Goal: Transaction & Acquisition: Book appointment/travel/reservation

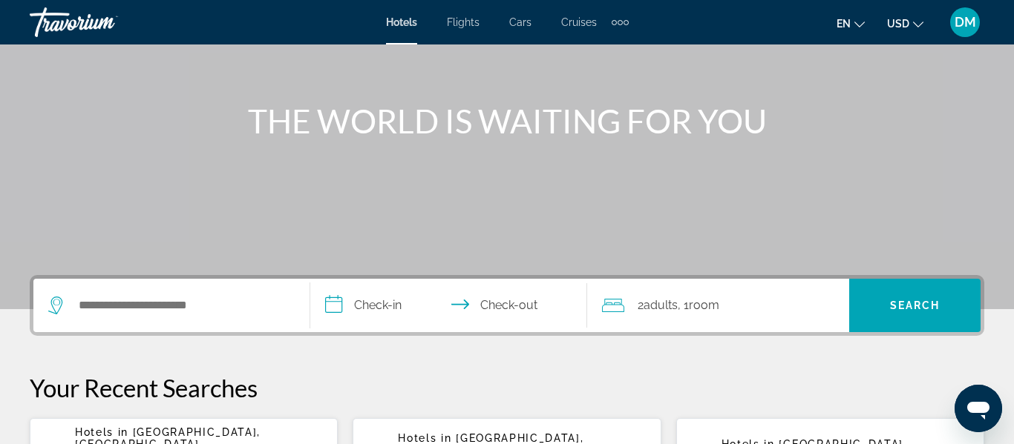
scroll to position [141, 0]
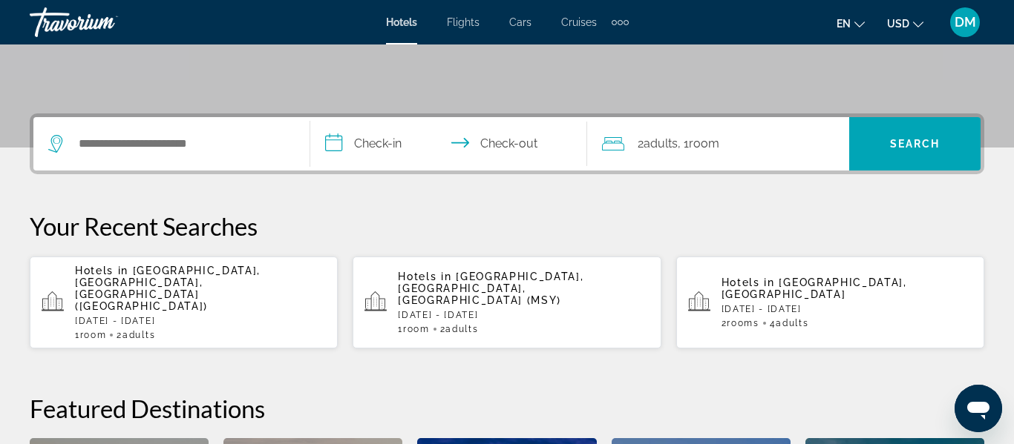
click at [925, 235] on p "Your Recent Searches" at bounding box center [507, 226] width 954 height 30
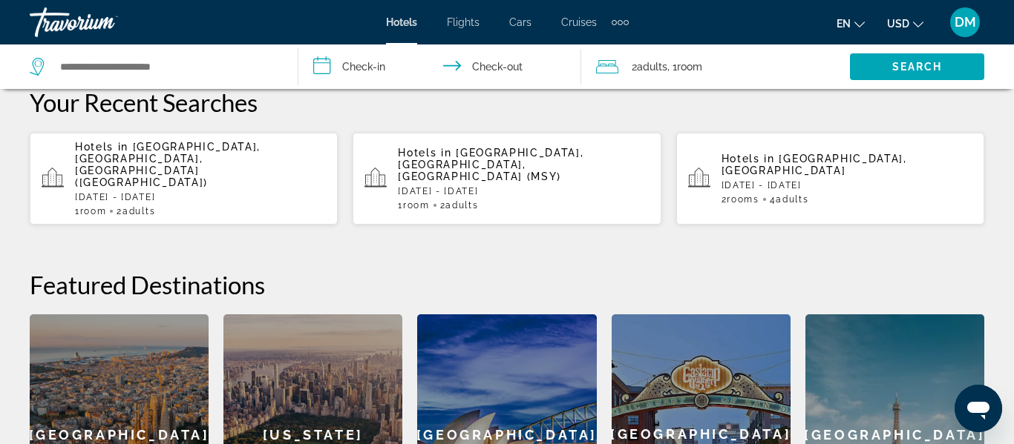
scroll to position [422, 0]
click at [86, 206] on span "Room" at bounding box center [93, 211] width 27 height 10
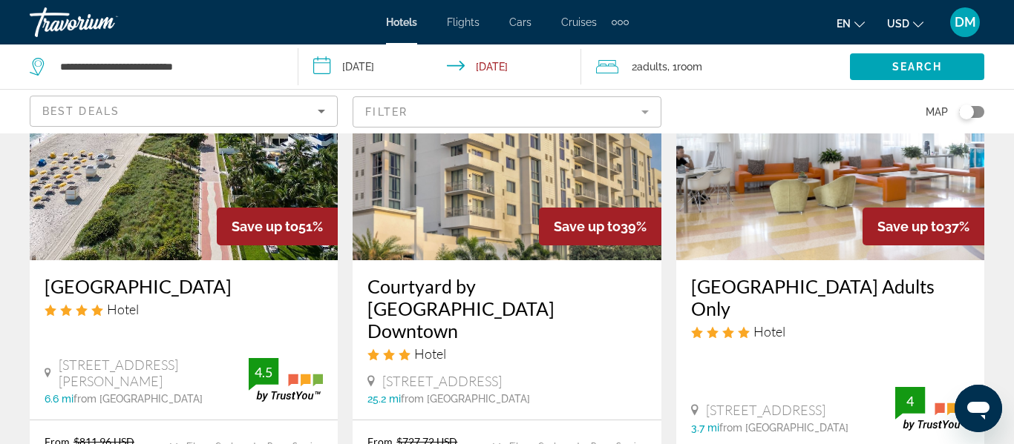
scroll to position [164, 0]
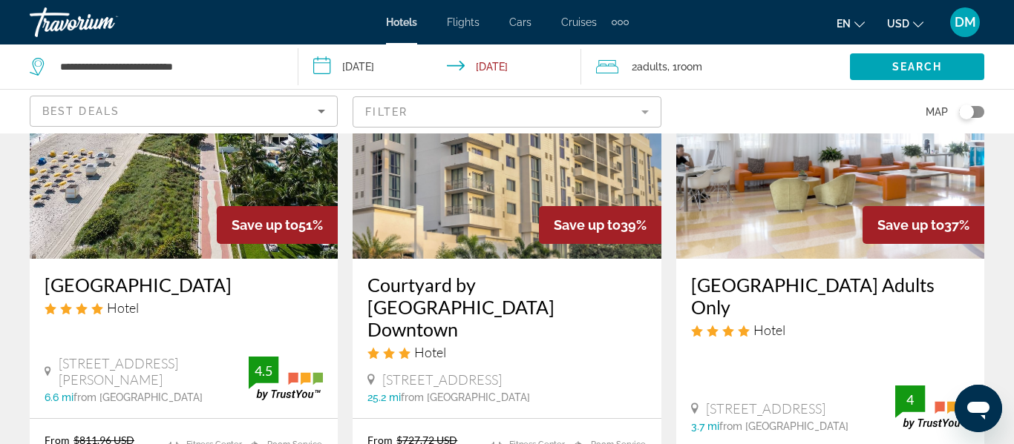
click at [502, 372] on span "[STREET_ADDRESS]" at bounding box center [441, 380] width 119 height 16
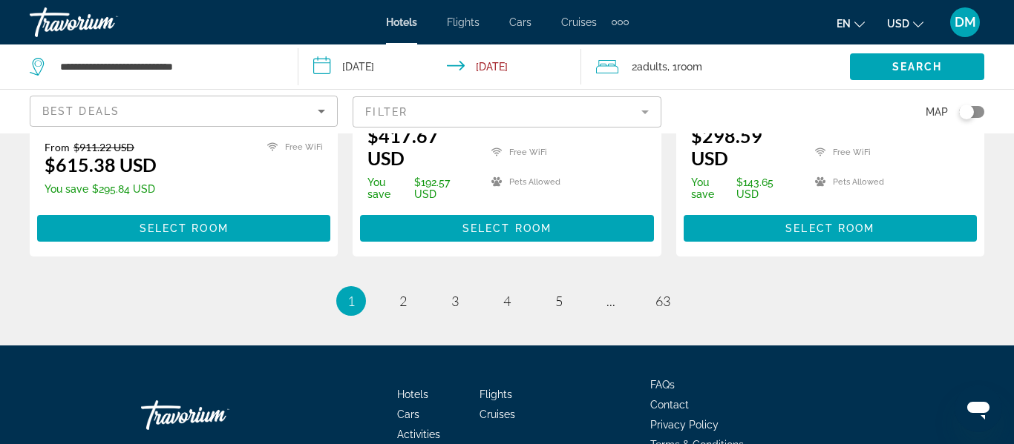
scroll to position [2236, 0]
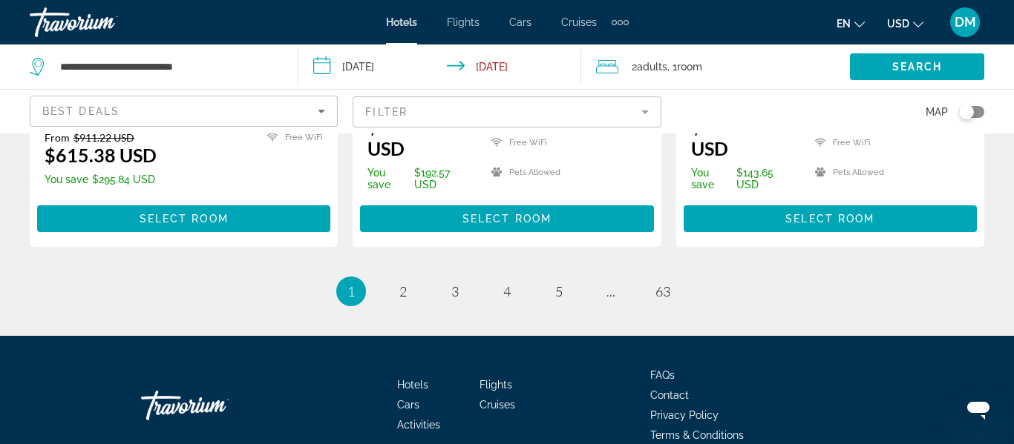
click at [410, 298] on li "page 2" at bounding box center [403, 292] width 30 height 30
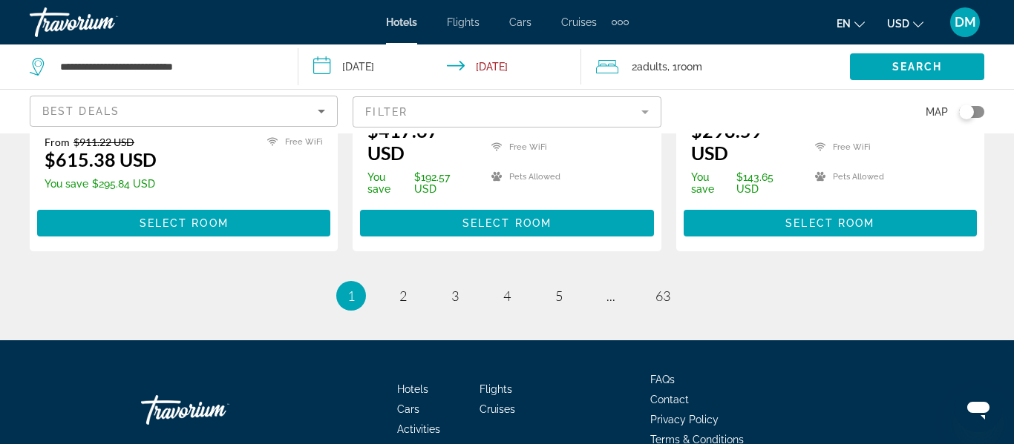
scroll to position [2223, 0]
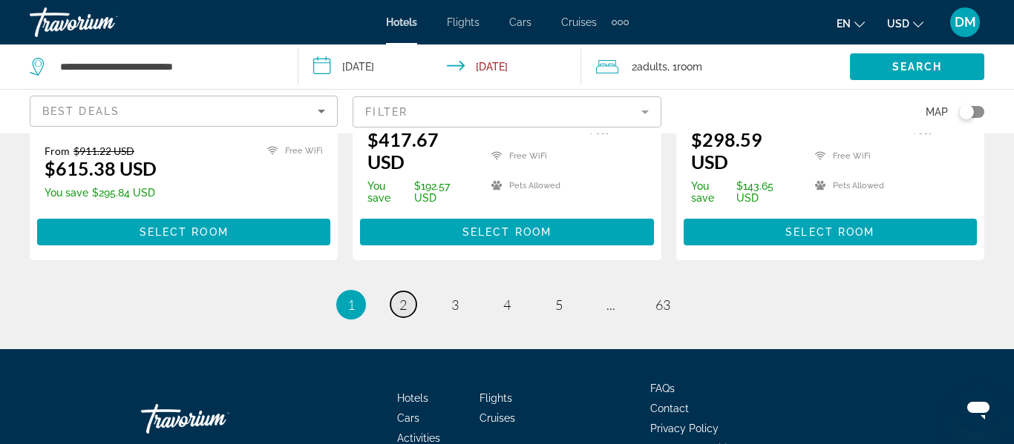
click at [398, 308] on link "page 2" at bounding box center [403, 305] width 26 height 26
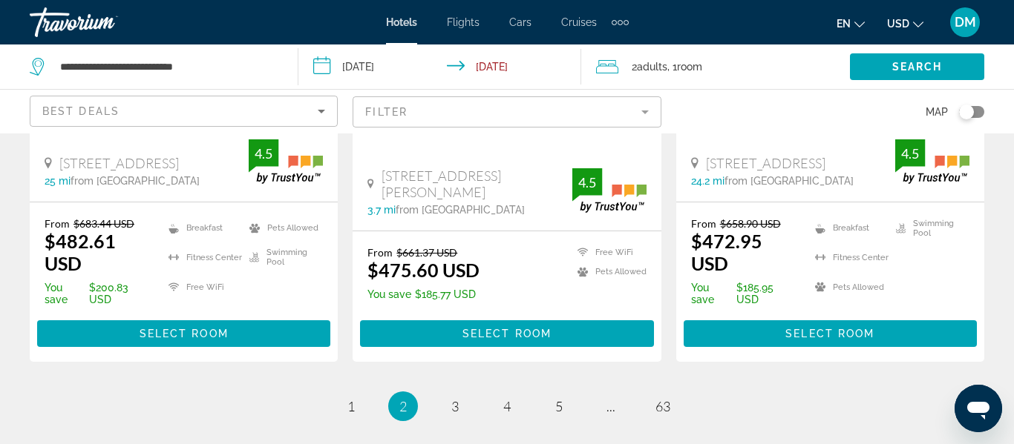
scroll to position [2148, 0]
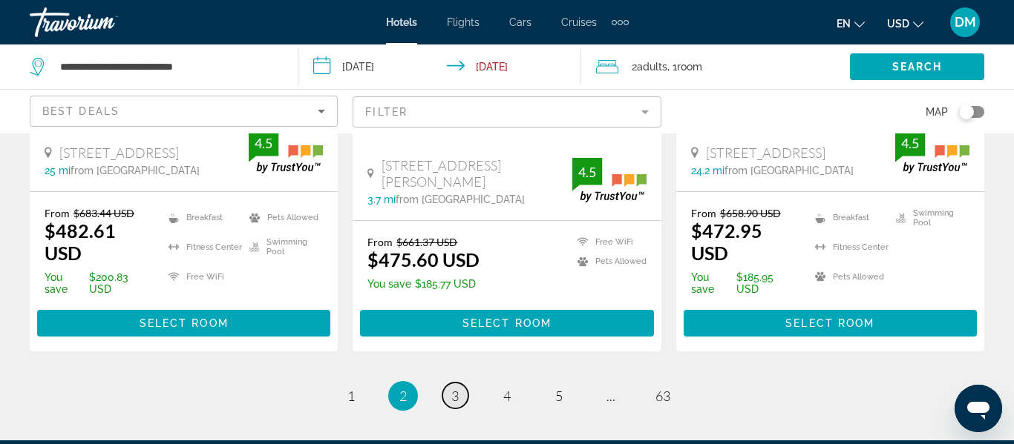
click at [459, 388] on span "3" at bounding box center [454, 396] width 7 height 16
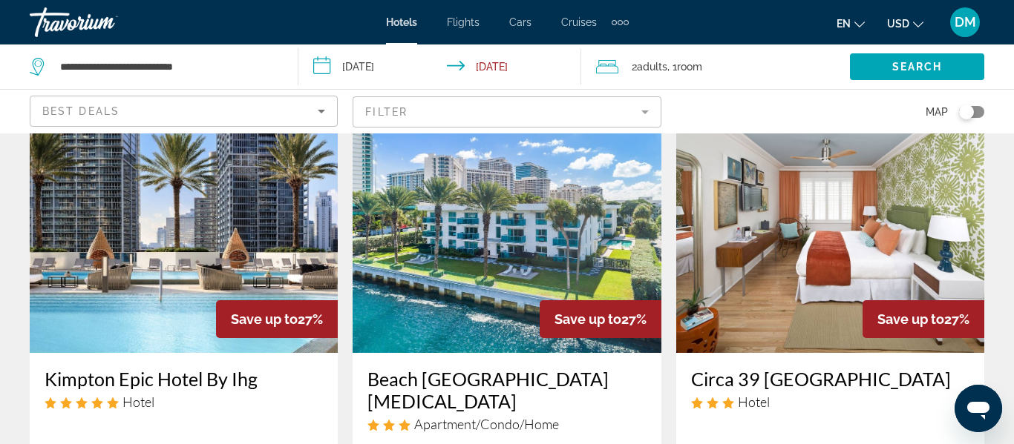
scroll to position [654, 0]
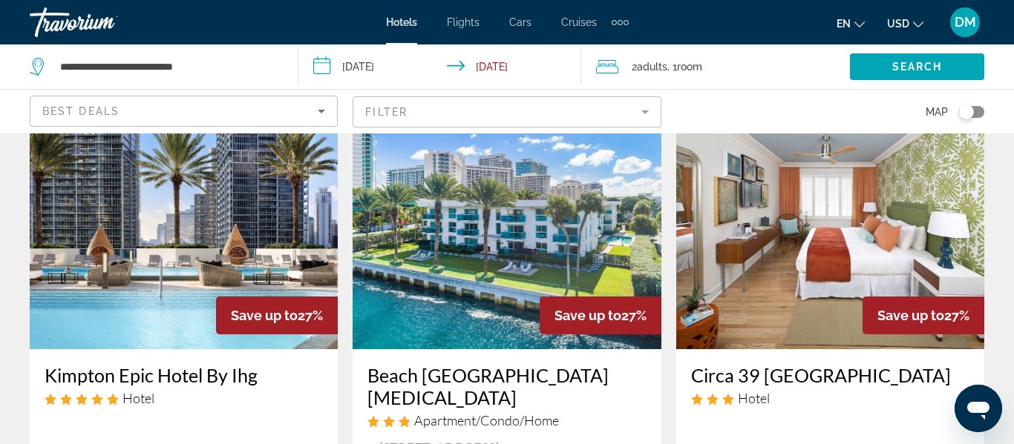
click at [637, 292] on img "Main content" at bounding box center [506, 230] width 308 height 237
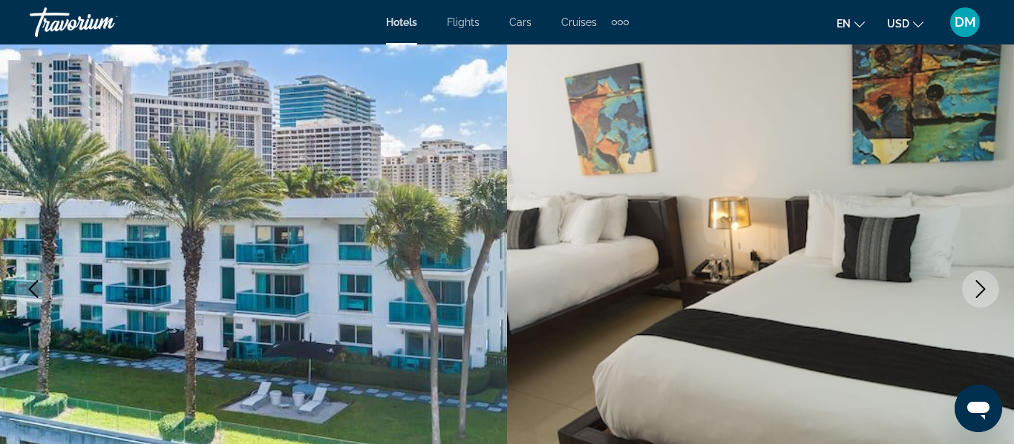
scroll to position [172, 0]
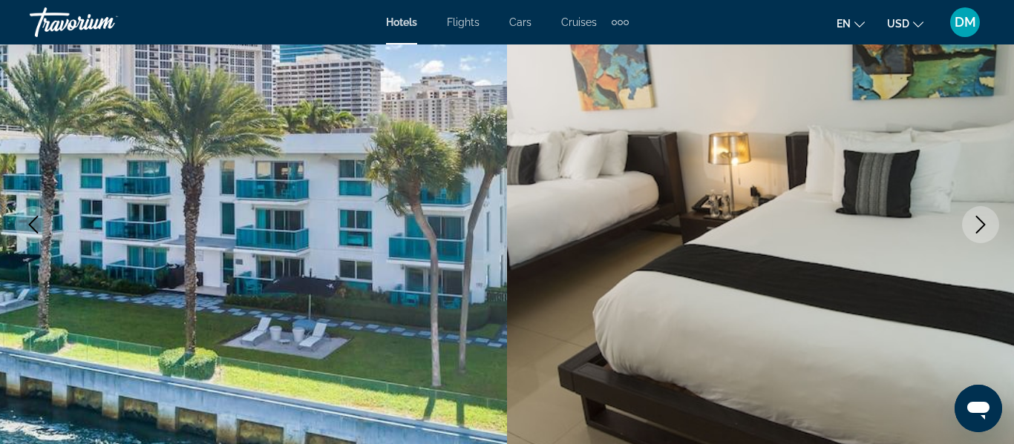
click at [16, 219] on button "Previous image" at bounding box center [33, 224] width 37 height 37
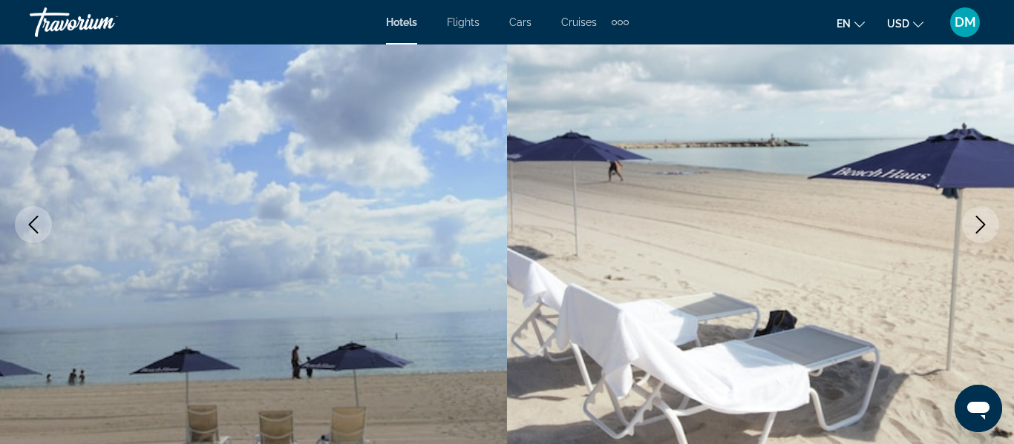
click at [19, 236] on button "Previous image" at bounding box center [33, 224] width 37 height 37
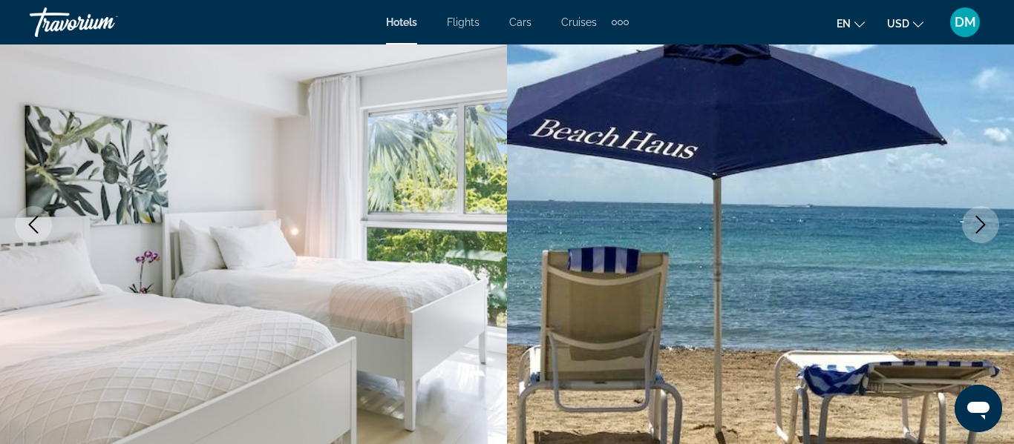
click at [29, 230] on icon "Previous image" at bounding box center [33, 225] width 18 height 18
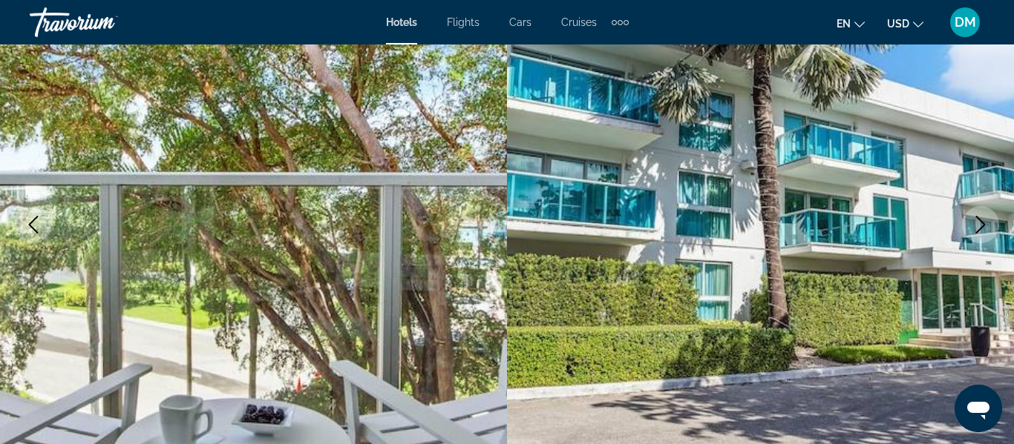
click at [35, 232] on icon "Previous image" at bounding box center [33, 225] width 18 height 18
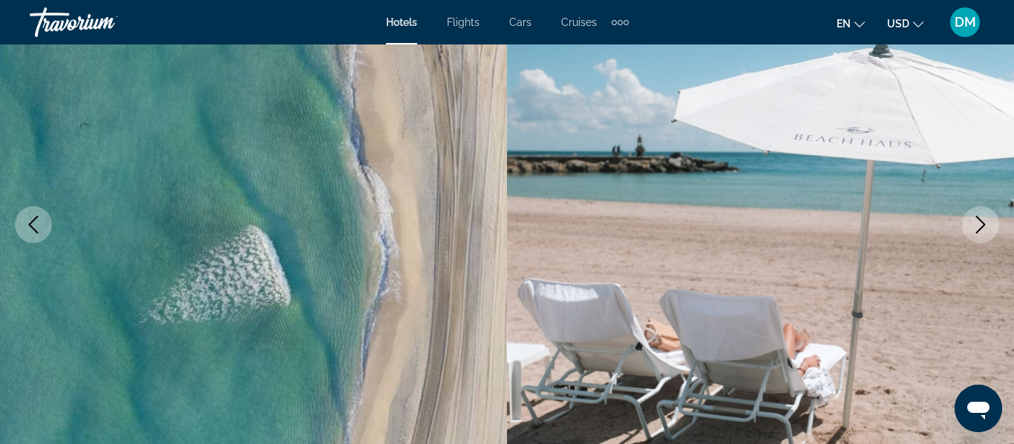
click at [36, 232] on icon "Previous image" at bounding box center [34, 225] width 10 height 18
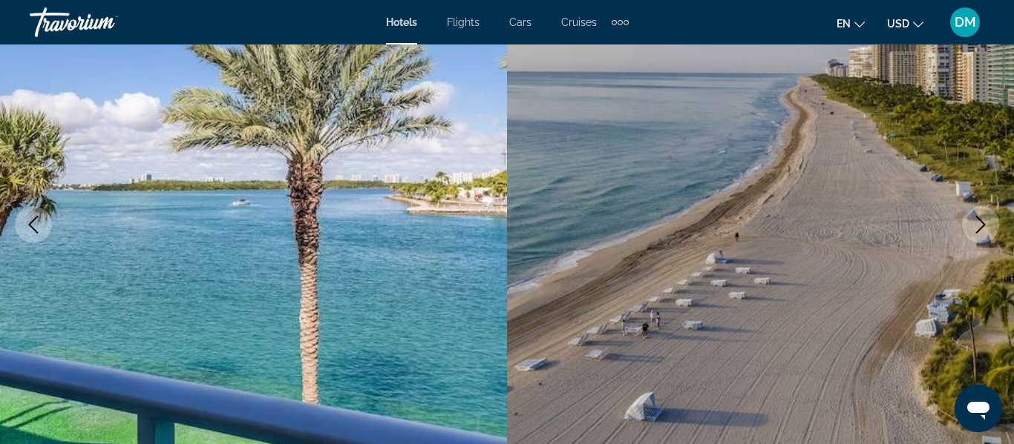
click at [38, 226] on icon "Previous image" at bounding box center [33, 225] width 18 height 18
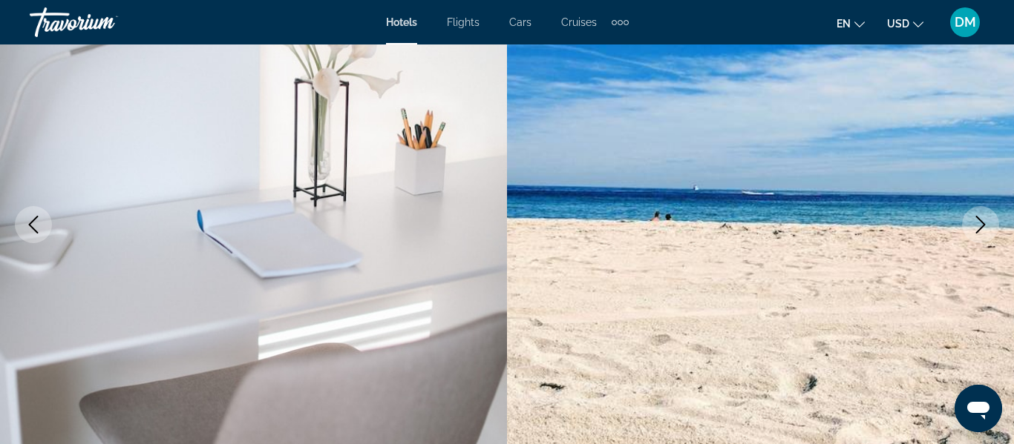
click at [36, 229] on icon "Previous image" at bounding box center [33, 225] width 18 height 18
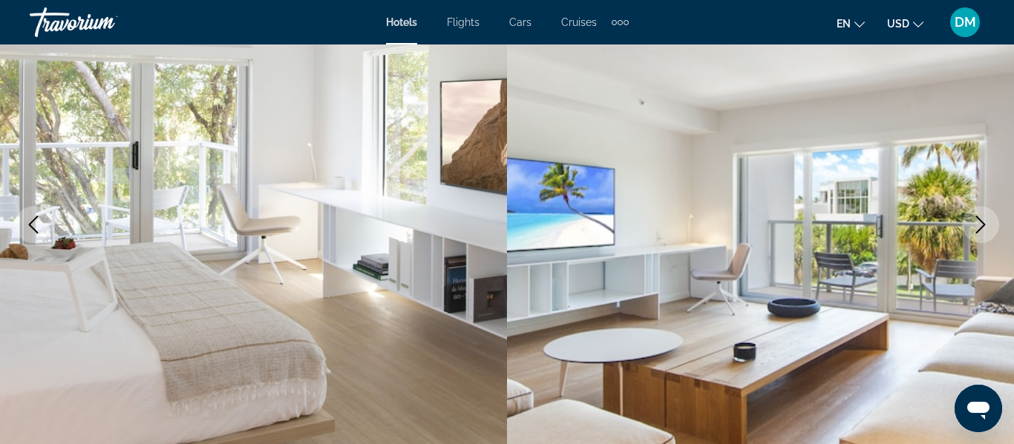
click at [30, 234] on button "Previous image" at bounding box center [33, 224] width 37 height 37
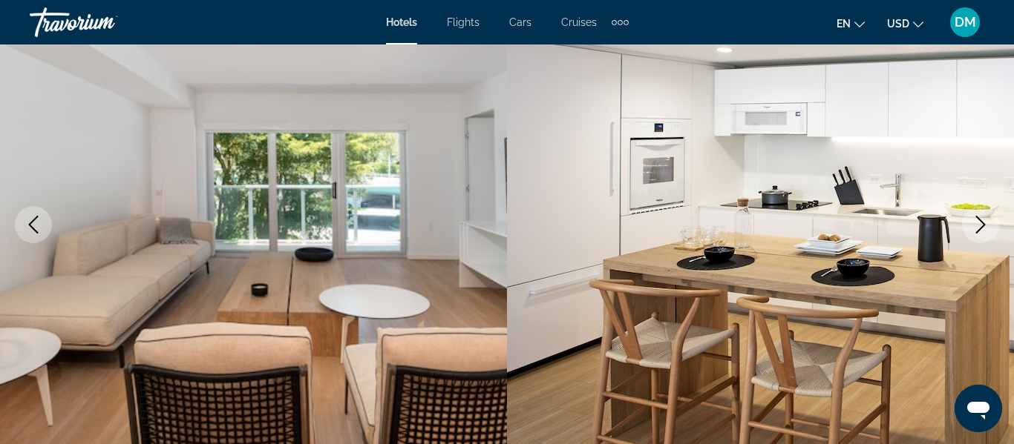
click at [27, 229] on icon "Previous image" at bounding box center [33, 225] width 18 height 18
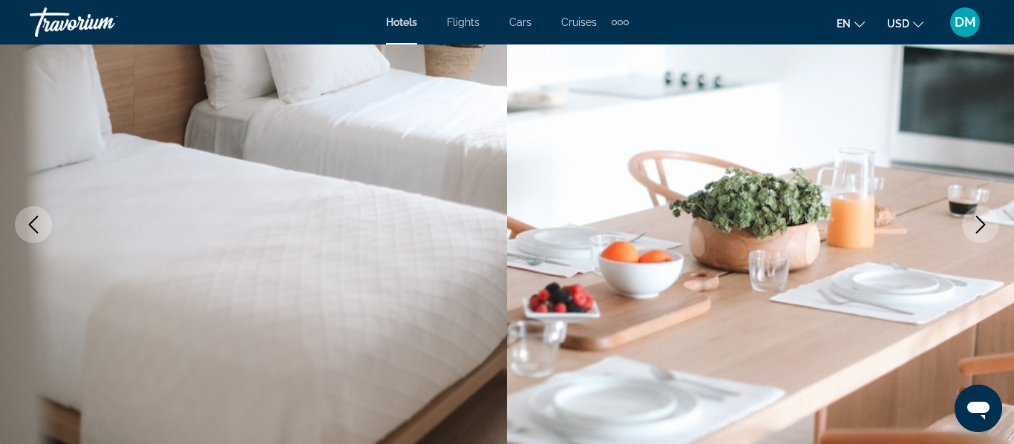
click at [27, 229] on icon "Previous image" at bounding box center [33, 225] width 18 height 18
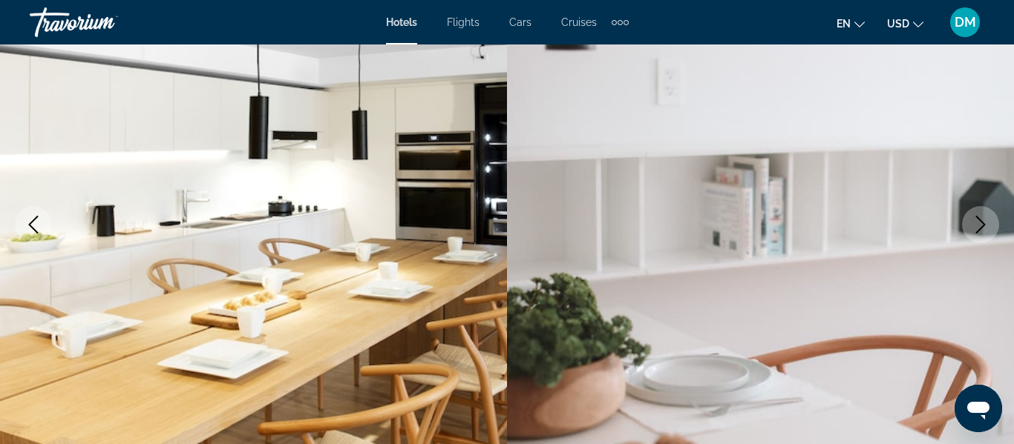
click at [25, 227] on icon "Previous image" at bounding box center [33, 225] width 18 height 18
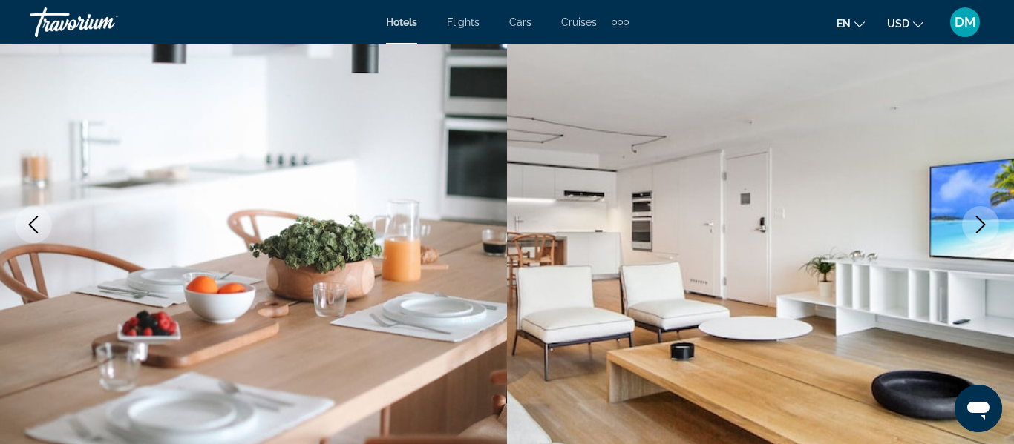
click at [33, 226] on icon "Previous image" at bounding box center [33, 225] width 18 height 18
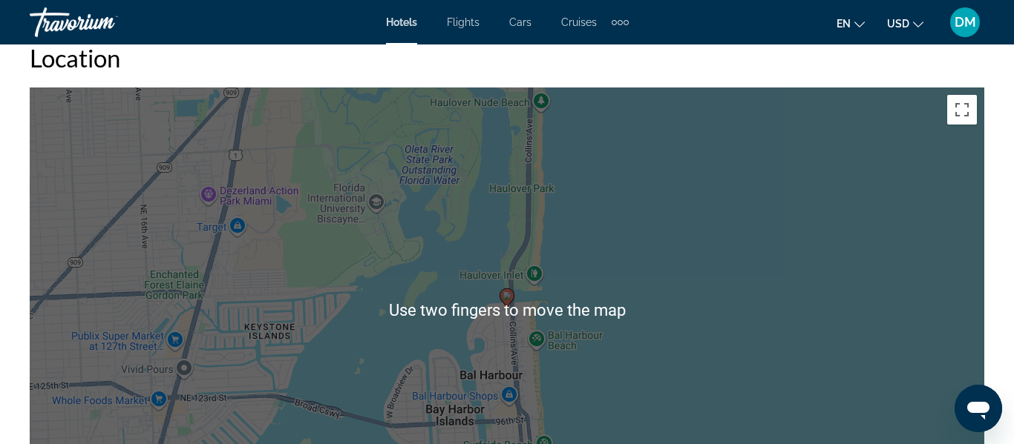
scroll to position [1652, 0]
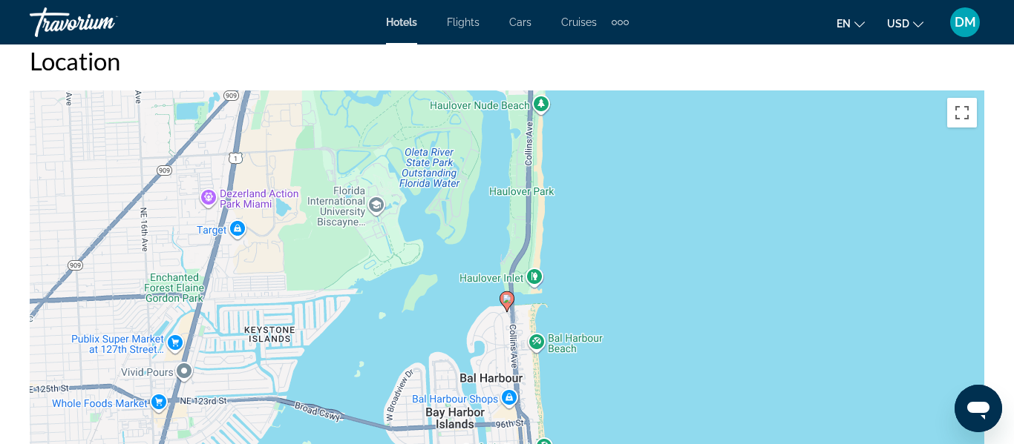
click at [80, 349] on div "To activate drag with keyboard, press Alt + Enter. Once in keyboard drag state,…" at bounding box center [507, 313] width 954 height 445
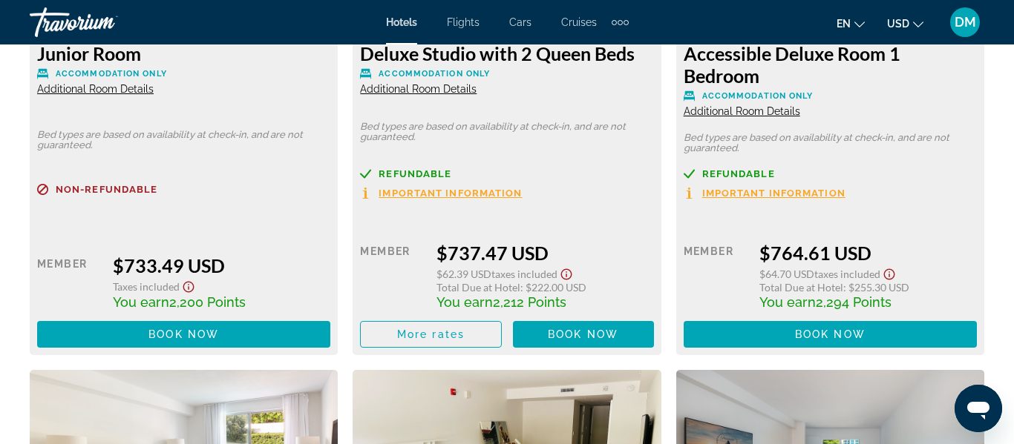
scroll to position [4063, 0]
